Goal: Navigation & Orientation: Find specific page/section

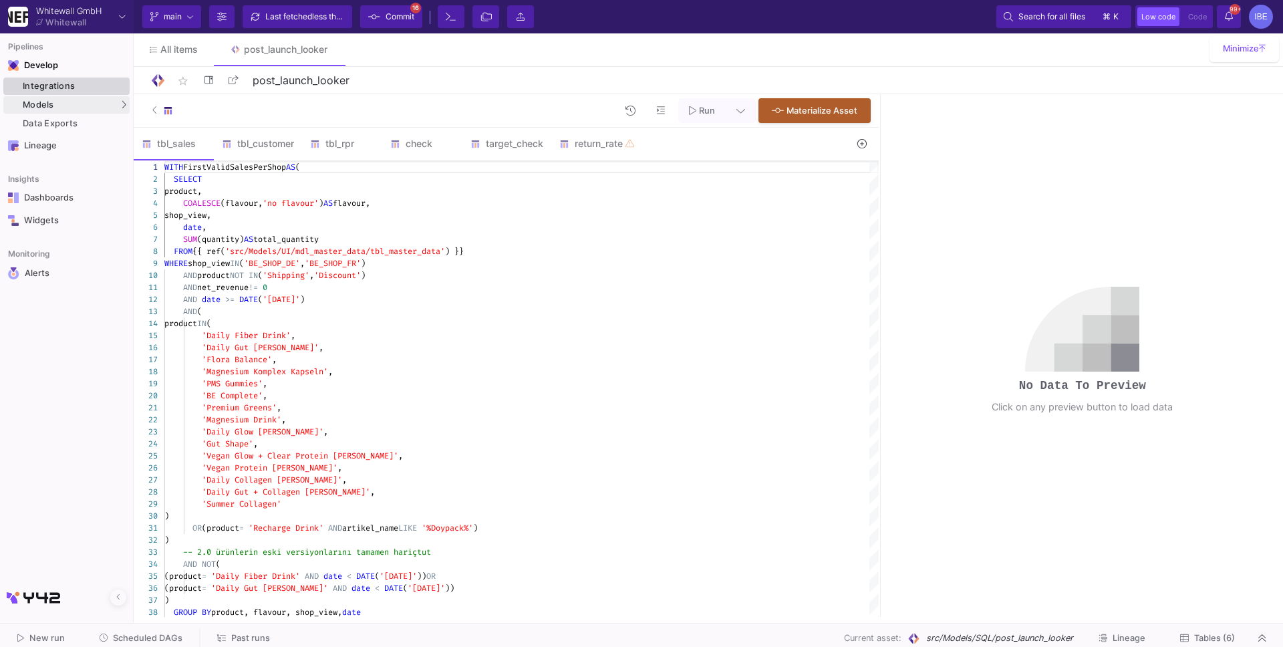
click at [102, 92] on link "Integrations" at bounding box center [66, 85] width 126 height 17
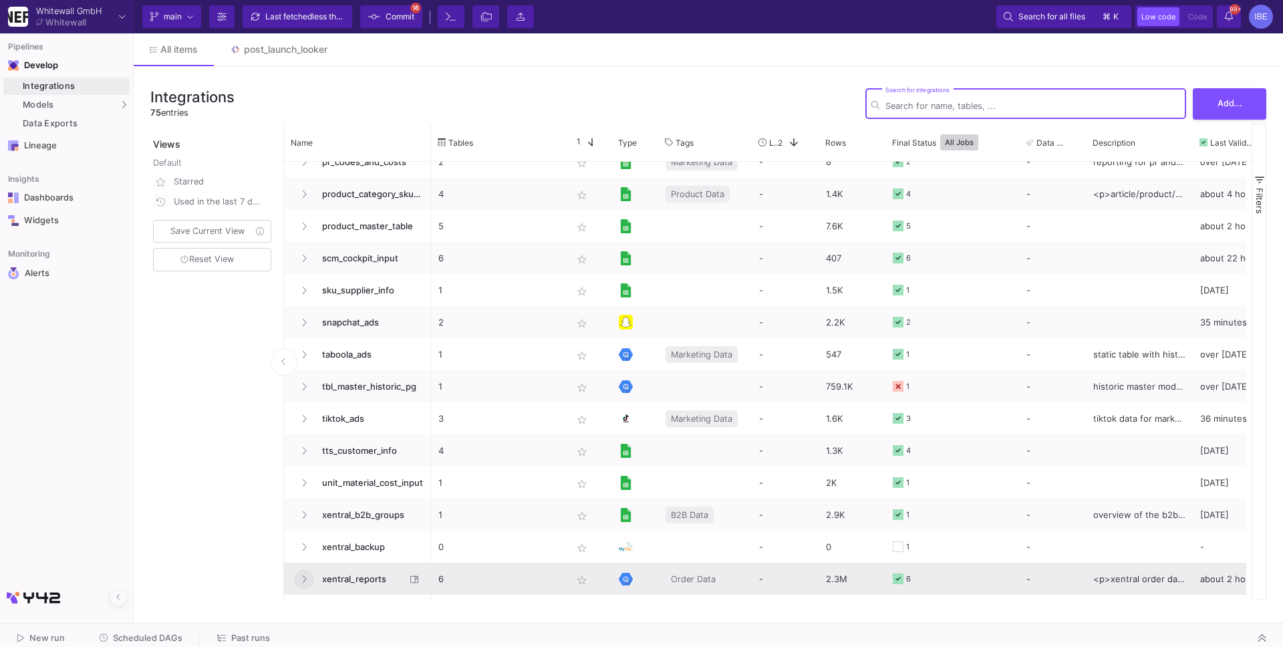
click at [308, 581] on button at bounding box center [304, 579] width 20 height 20
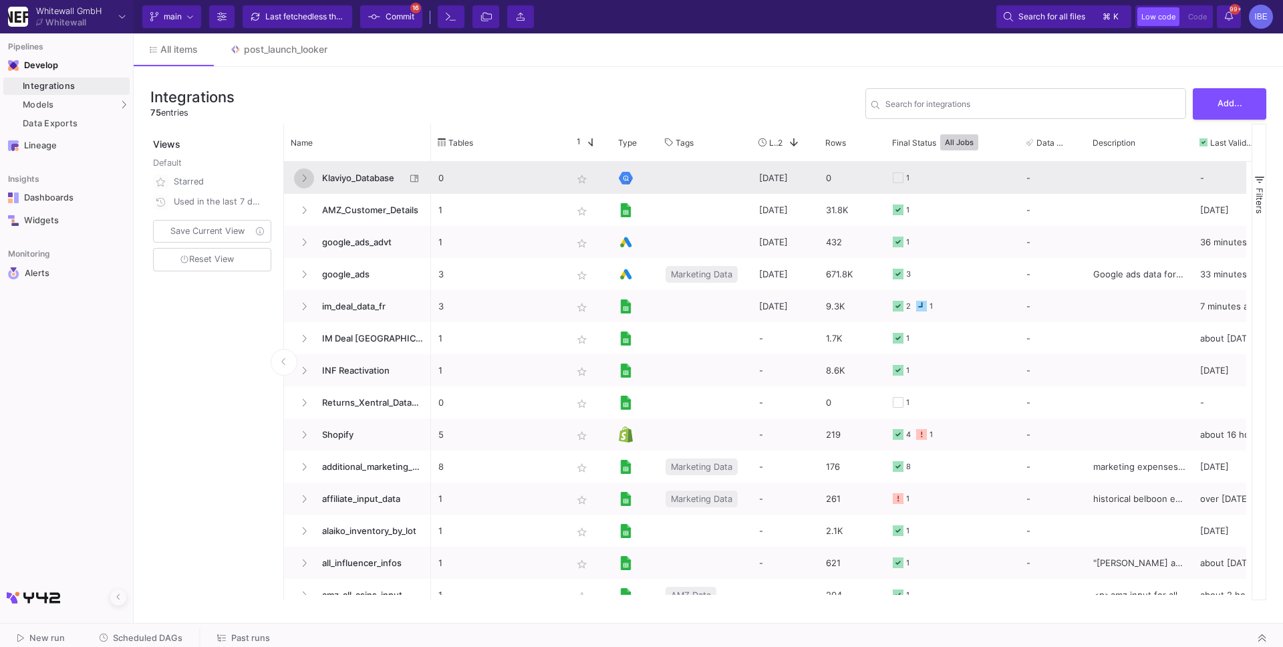
click at [301, 178] on icon at bounding box center [303, 178] width 5 height 9
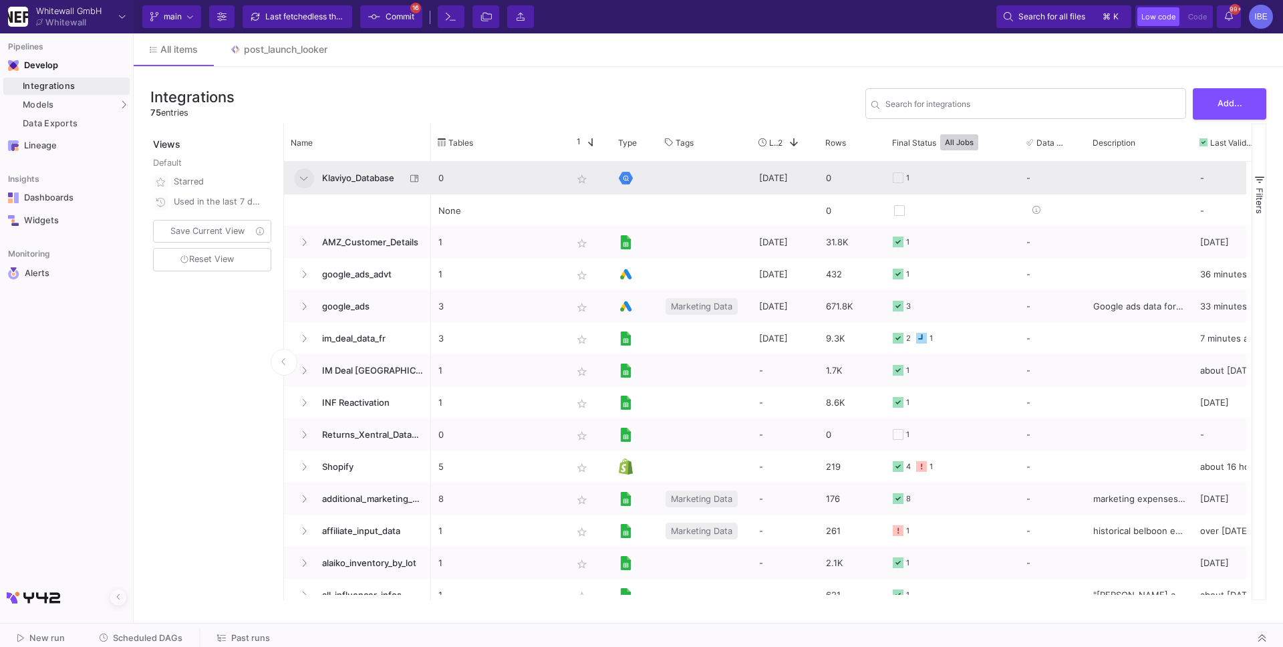
click at [357, 171] on span "Klaviyo_Database" at bounding box center [360, 177] width 92 height 31
